Goal: Transaction & Acquisition: Purchase product/service

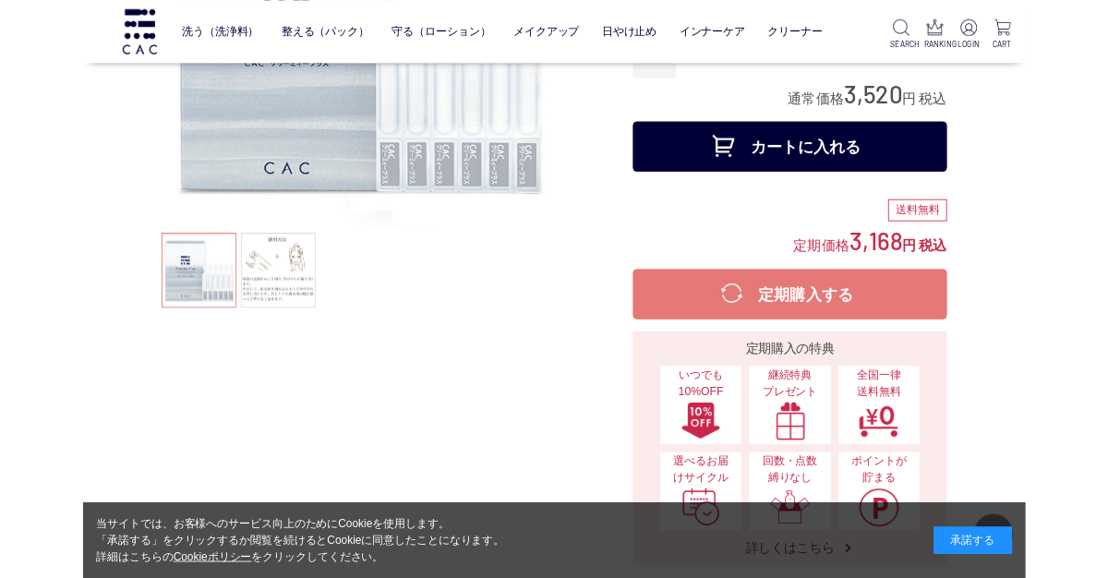
scroll to position [261, 0]
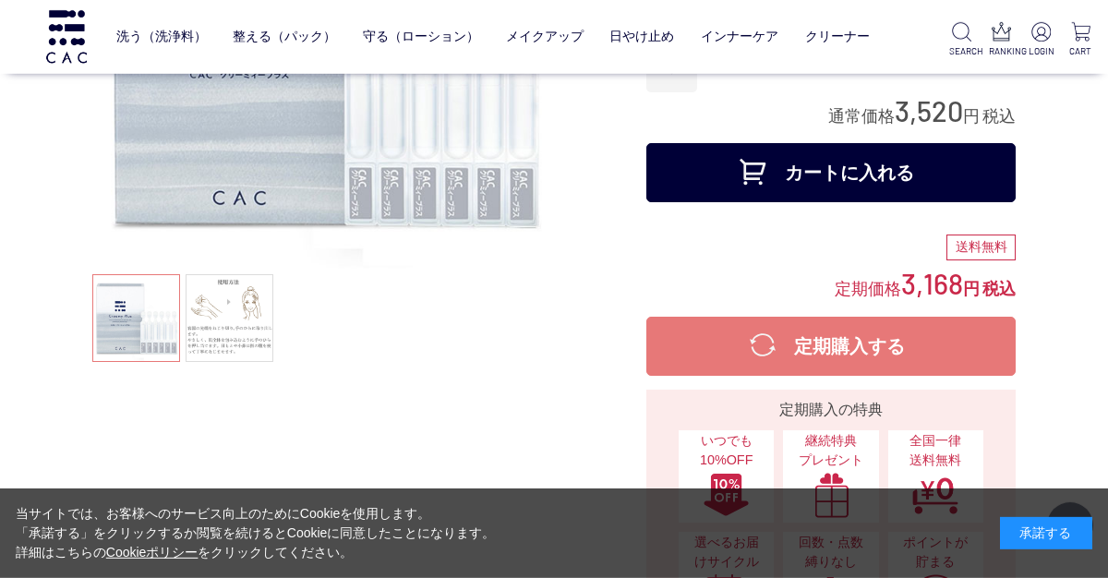
click at [869, 174] on button "カートに入れる" at bounding box center [830, 172] width 369 height 59
click at [174, 35] on link "洗う（洗浄料）" at bounding box center [161, 36] width 90 height 43
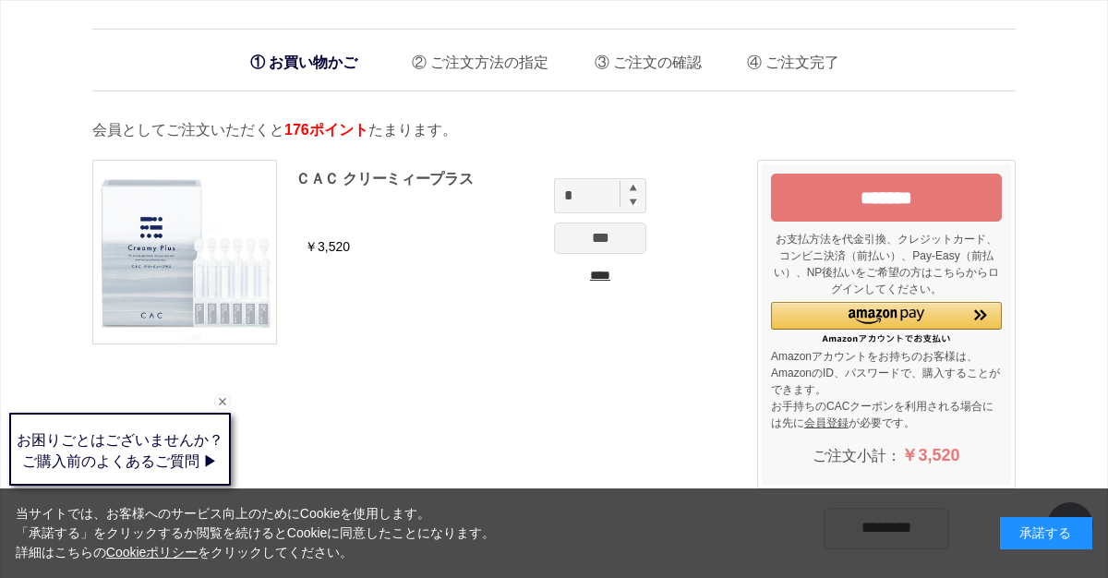
click at [334, 56] on li "お買い物かご" at bounding box center [304, 62] width 126 height 38
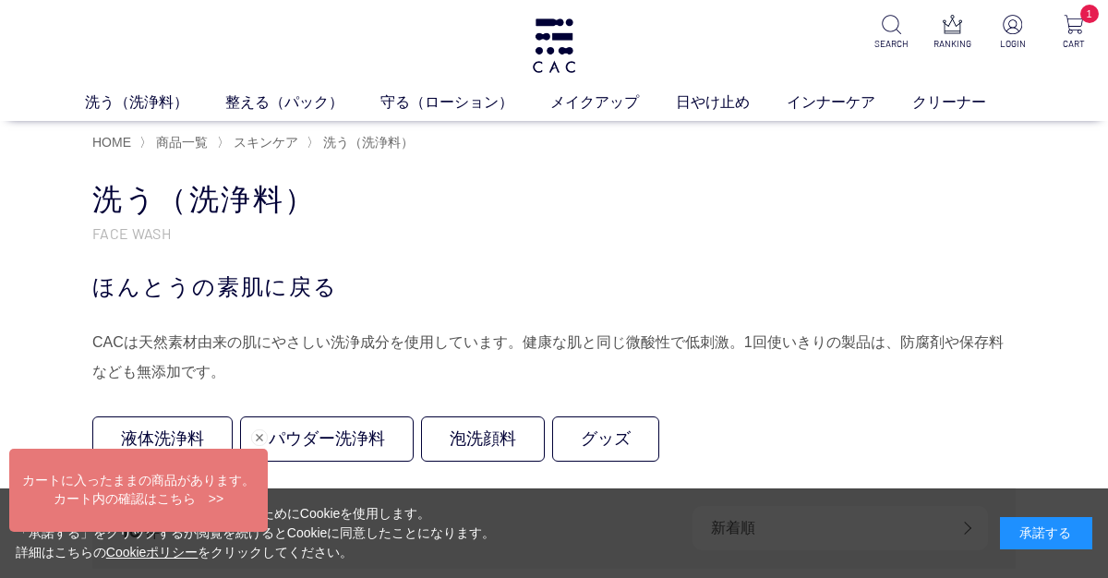
click at [622, 434] on link "グッズ" at bounding box center [605, 438] width 107 height 45
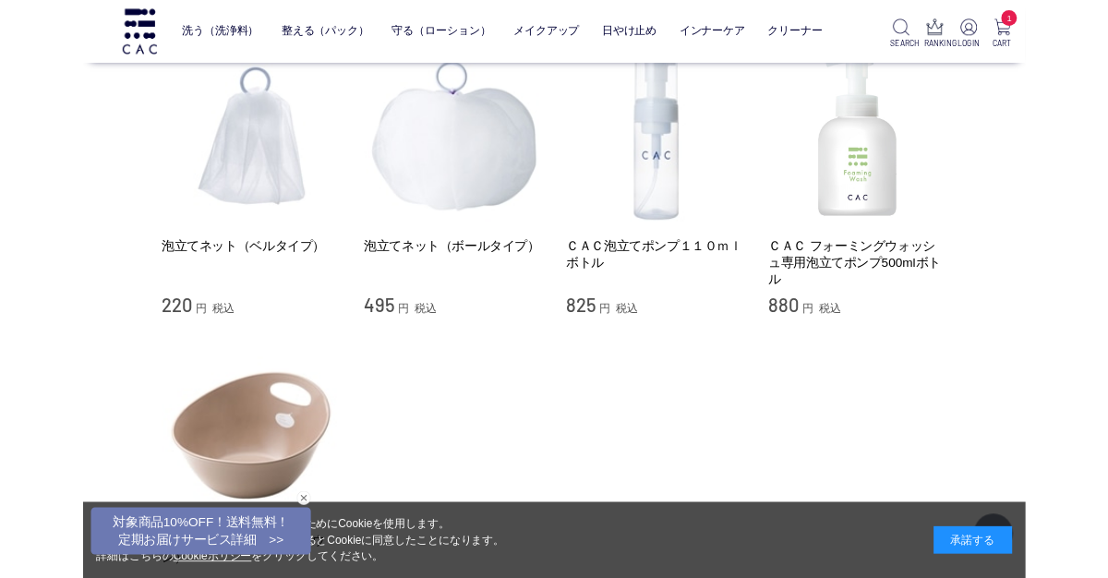
scroll to position [174, 0]
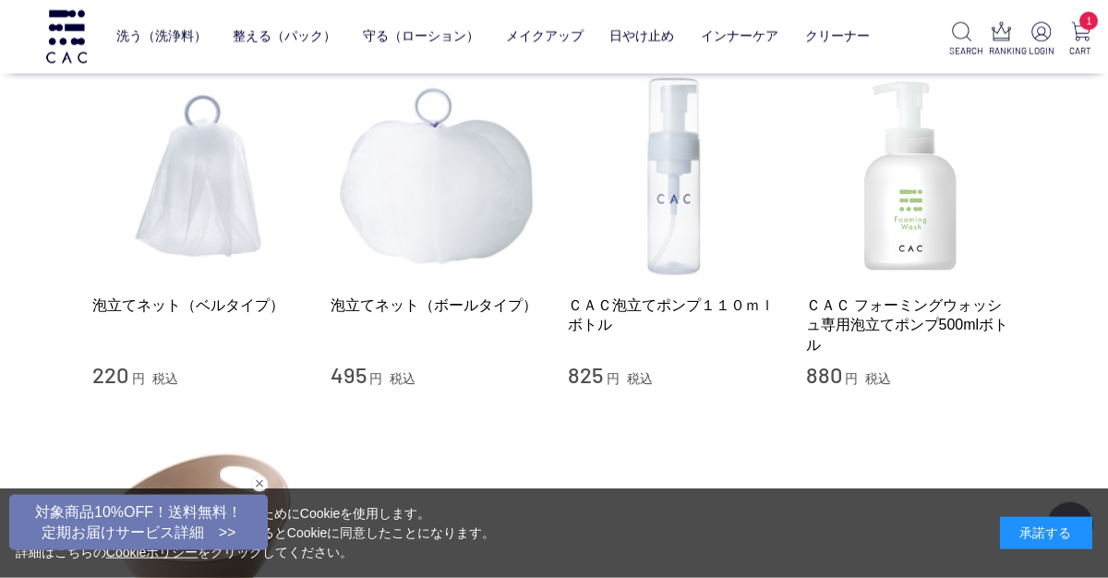
click at [683, 218] on img at bounding box center [673, 176] width 210 height 210
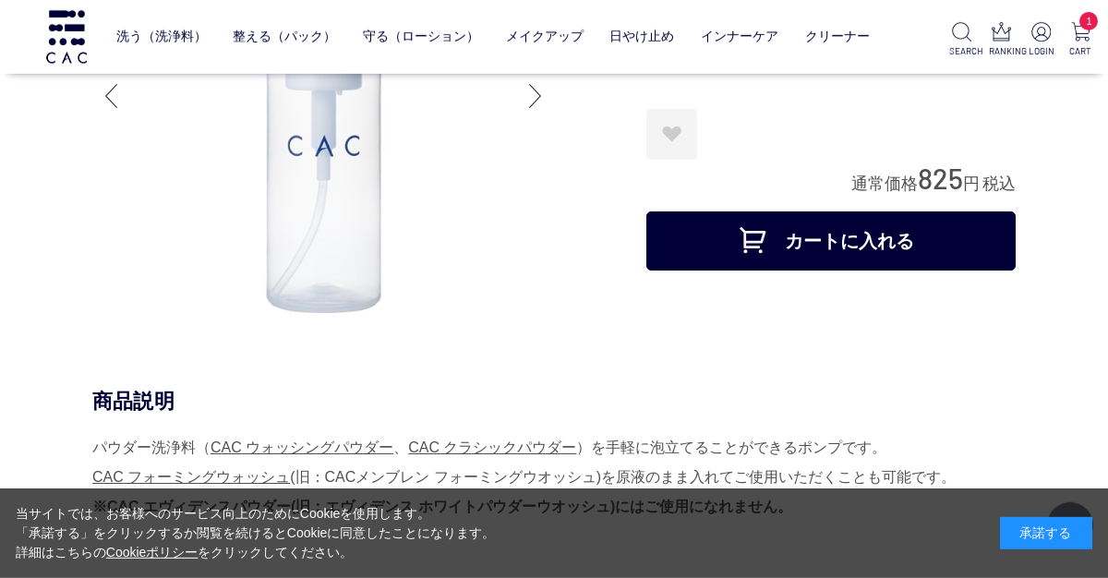
scroll to position [205, 0]
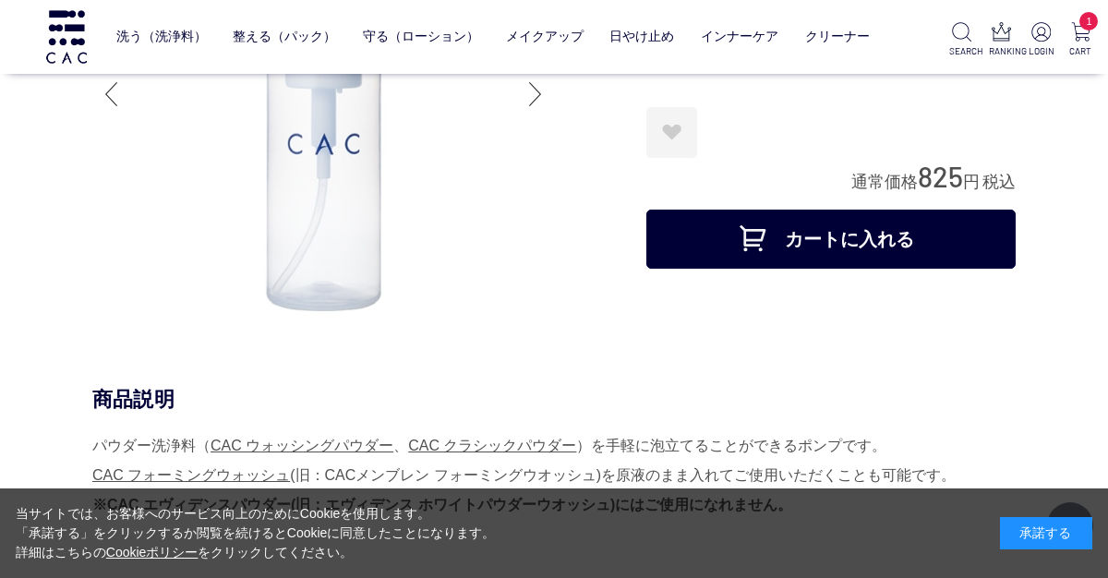
click at [848, 240] on button "カートに入れる" at bounding box center [830, 239] width 369 height 59
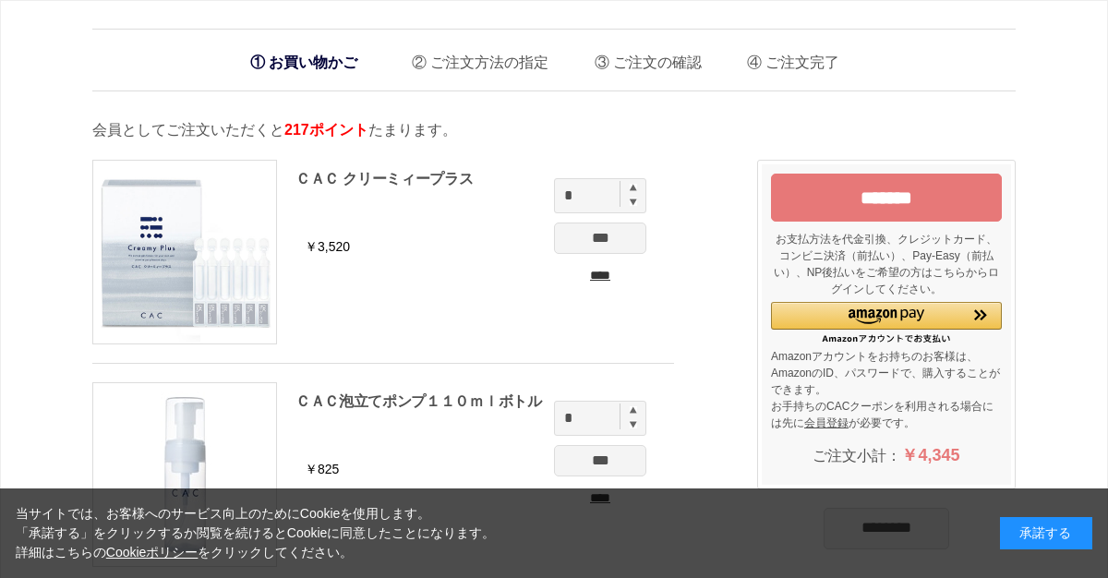
click at [642, 400] on div "ＣＡＣ泡立てポンプ１１０ｍｌボトル" at bounding box center [475, 418] width 360 height 56
click at [632, 407] on img at bounding box center [633, 409] width 7 height 7
type input "*"
click at [638, 403] on input "*" at bounding box center [600, 418] width 92 height 35
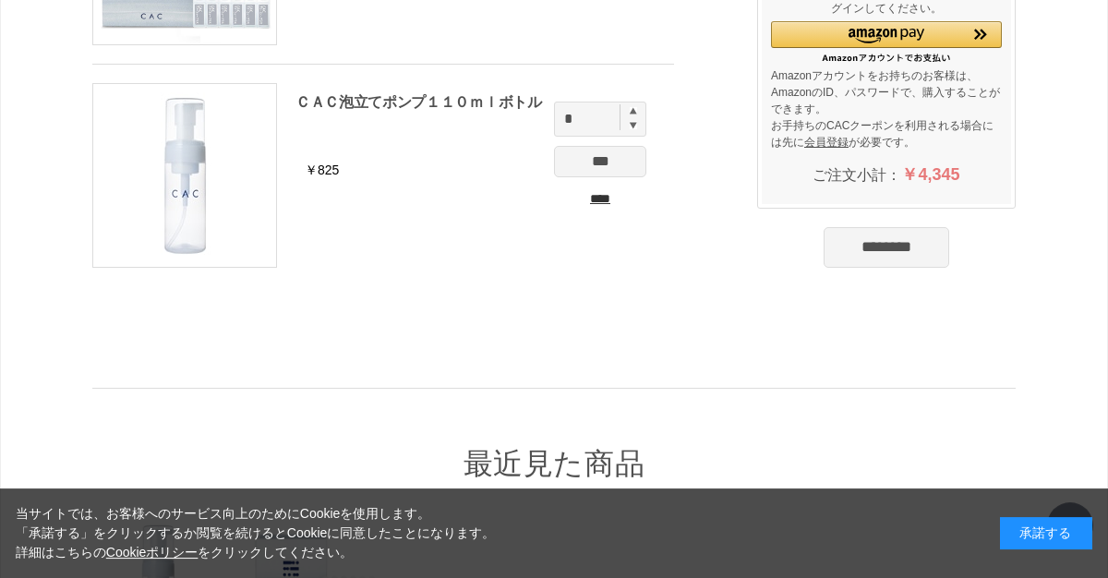
scroll to position [299, 0]
click at [617, 168] on input "***" at bounding box center [600, 161] width 92 height 31
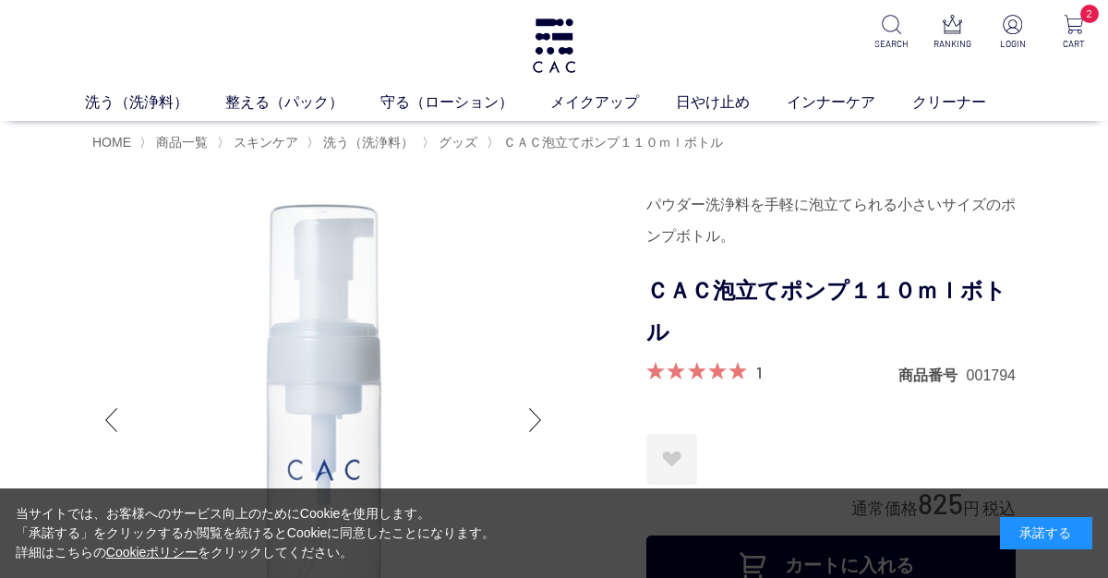
click at [474, 143] on span "グッズ" at bounding box center [457, 142] width 39 height 15
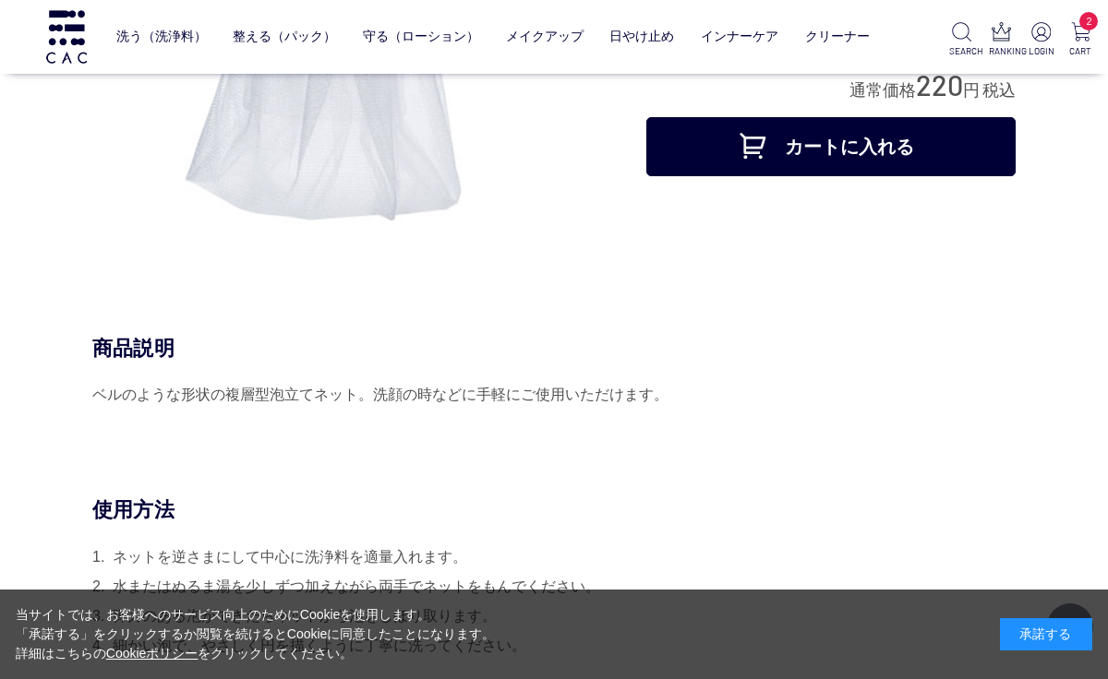
scroll to position [256, 0]
click at [838, 163] on button "カートに入れる" at bounding box center [830, 146] width 369 height 59
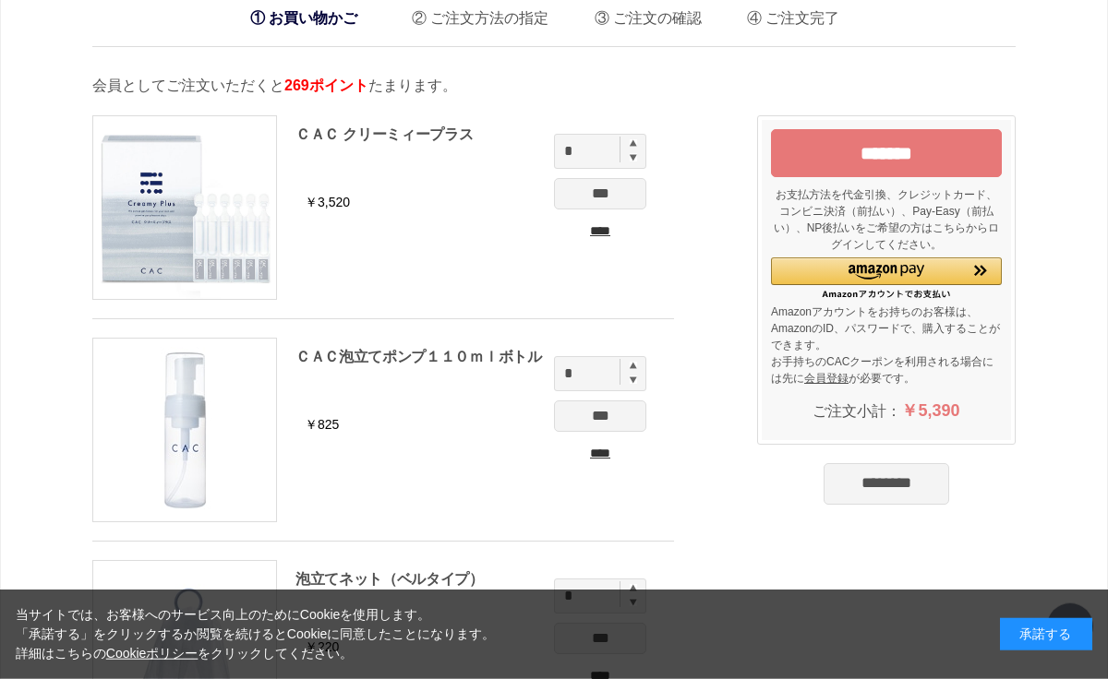
scroll to position [45, 0]
click at [886, 148] on input "*******" at bounding box center [886, 152] width 231 height 48
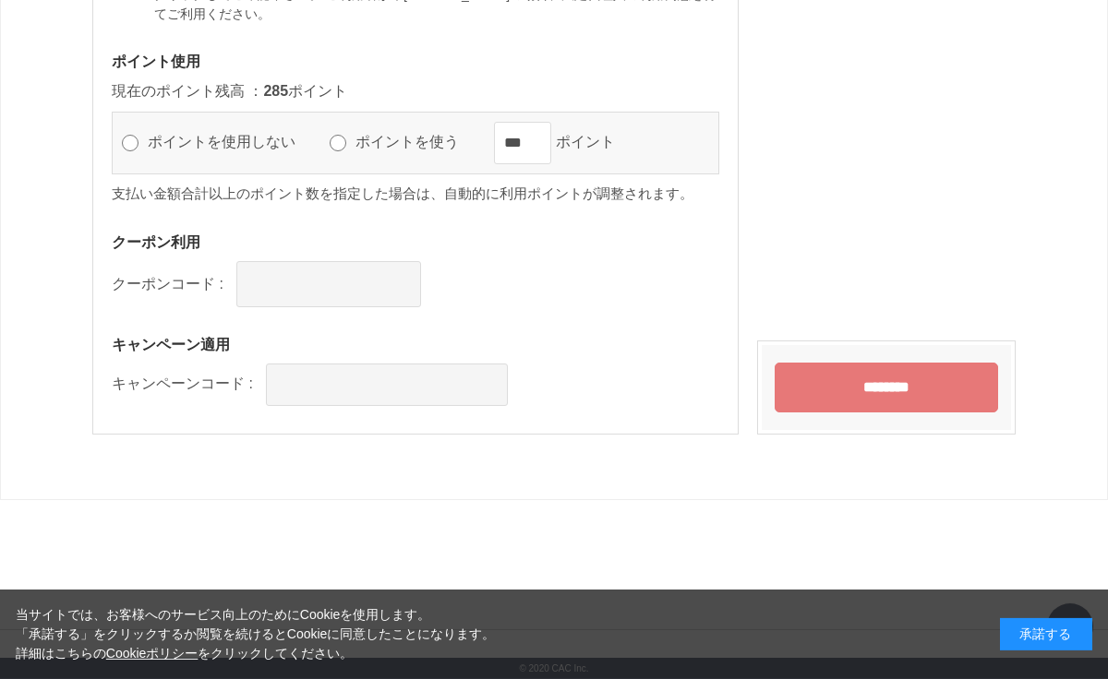
scroll to position [2298, 0]
click at [911, 399] on input "********" at bounding box center [885, 388] width 223 height 50
